Goal: Check status: Check status

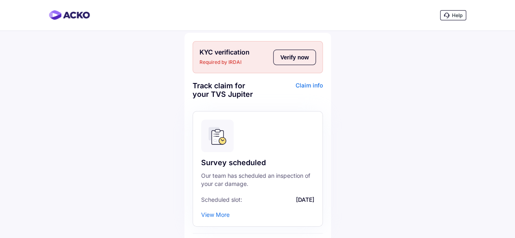
click at [308, 85] on div "Claim info" at bounding box center [290, 92] width 63 height 23
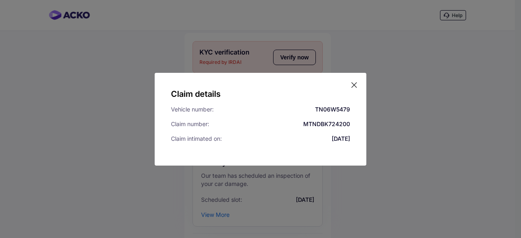
click at [352, 83] on icon at bounding box center [354, 85] width 8 height 8
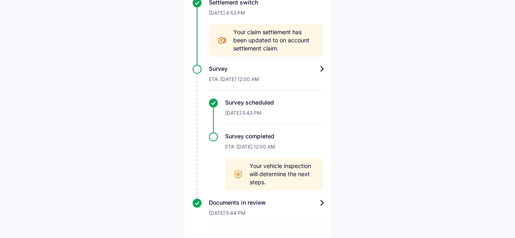
scroll to position [368, 0]
click at [214, 137] on div "Survey completed ETA: [DATE] 12:00 AM Your vehicle inspection will determine th…" at bounding box center [266, 161] width 114 height 58
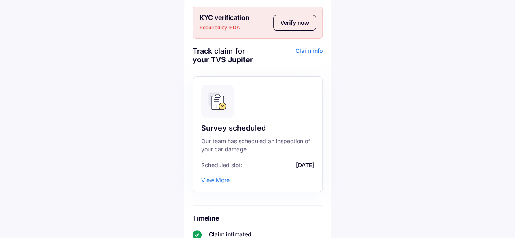
scroll to position [0, 0]
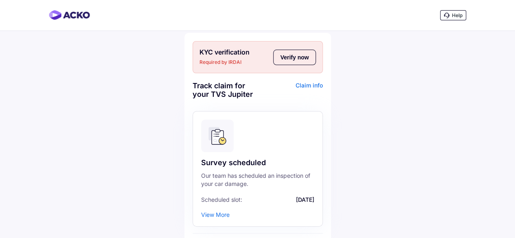
click at [213, 61] on span "Required by IRDAI" at bounding box center [234, 62] width 70 height 8
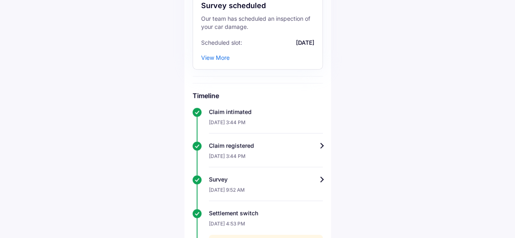
scroll to position [163, 0]
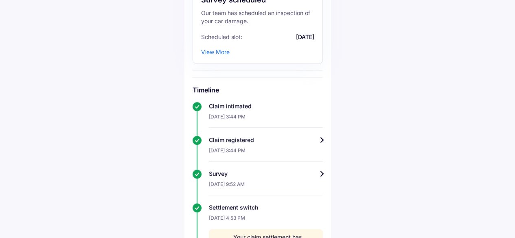
click at [218, 52] on div "View More" at bounding box center [215, 51] width 28 height 7
click at [219, 52] on div "View More" at bounding box center [215, 51] width 28 height 7
click at [205, 51] on div "View More" at bounding box center [215, 51] width 28 height 7
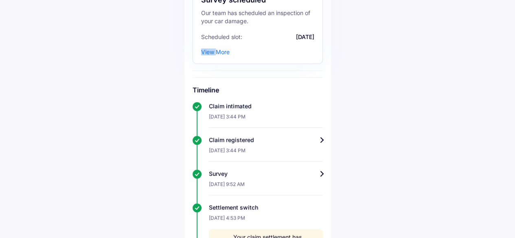
click at [205, 51] on div "View More" at bounding box center [215, 51] width 28 height 7
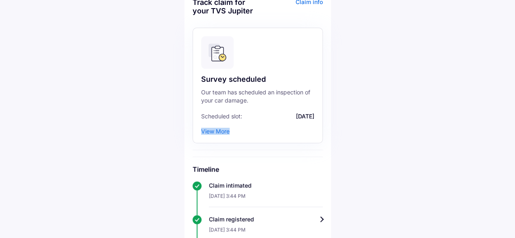
scroll to position [0, 0]
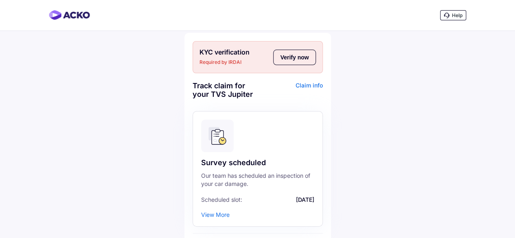
click at [214, 63] on span "Required by IRDAI" at bounding box center [234, 62] width 70 height 8
click at [290, 54] on button "Verify now" at bounding box center [294, 57] width 42 height 15
